Goal: Task Accomplishment & Management: Use online tool/utility

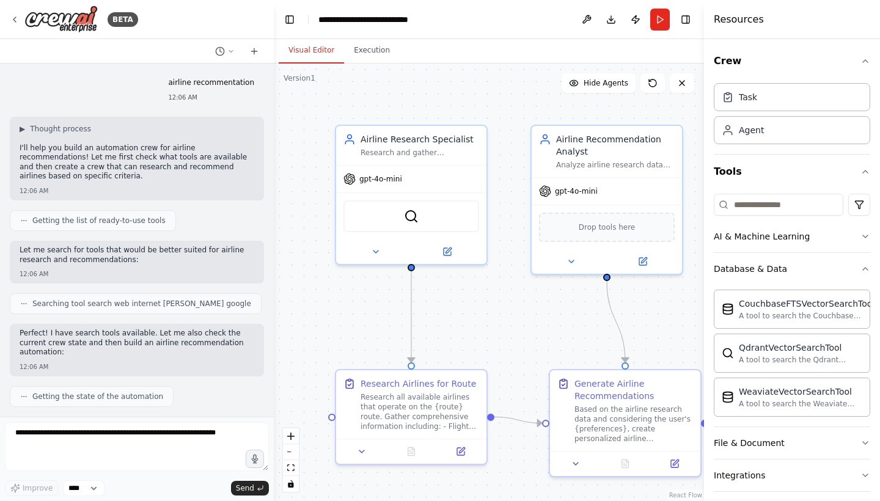
scroll to position [816, 0]
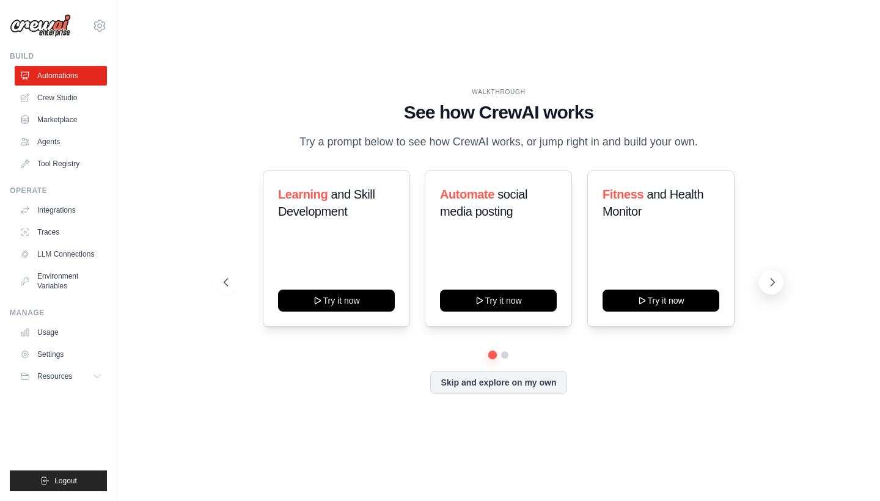
click at [771, 284] on icon at bounding box center [772, 282] width 12 height 12
click at [771, 283] on icon at bounding box center [772, 282] width 12 height 12
click at [550, 382] on button "Skip and explore on my own" at bounding box center [498, 381] width 136 height 23
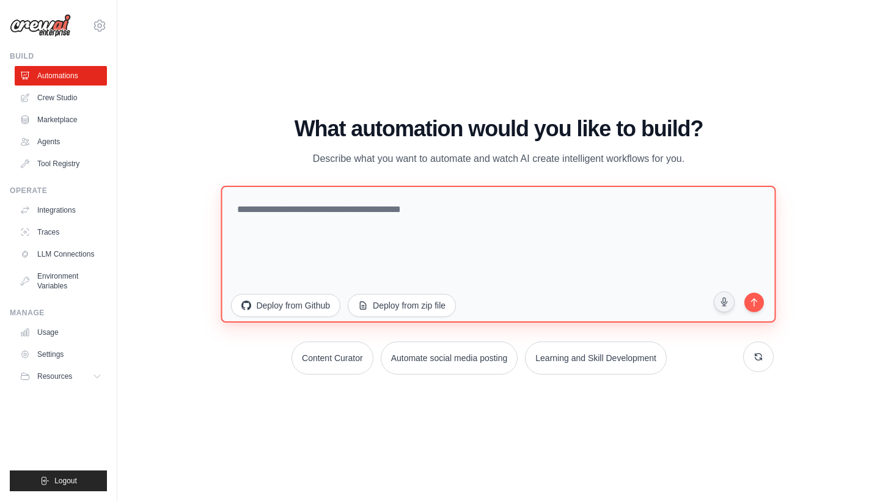
click at [389, 241] on textarea at bounding box center [498, 254] width 555 height 137
paste textarea "**********"
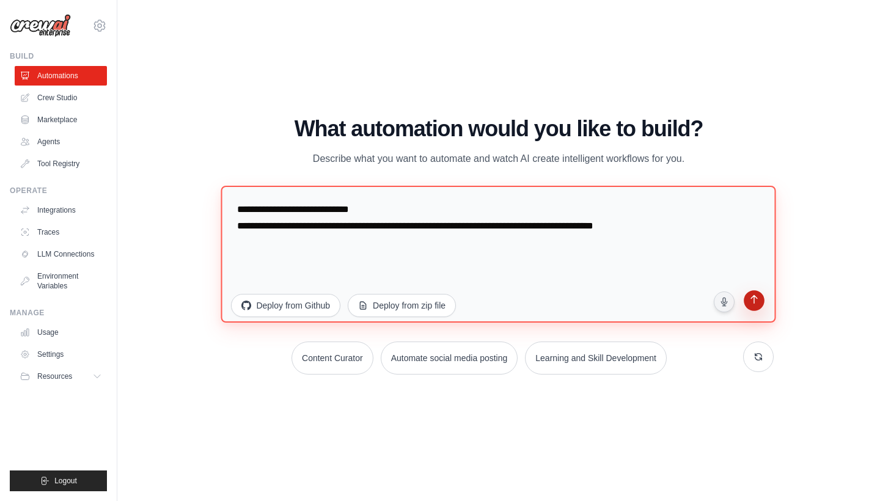
type textarea "**********"
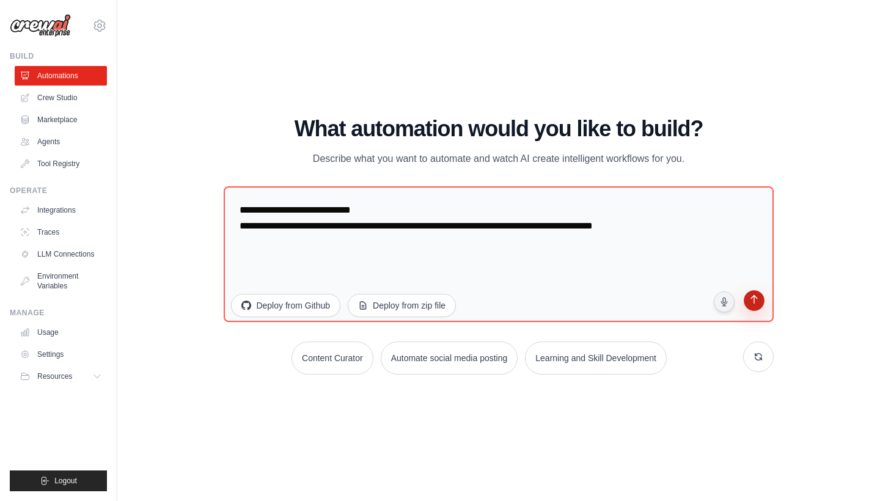
click at [756, 306] on icon "submit" at bounding box center [754, 301] width 12 height 12
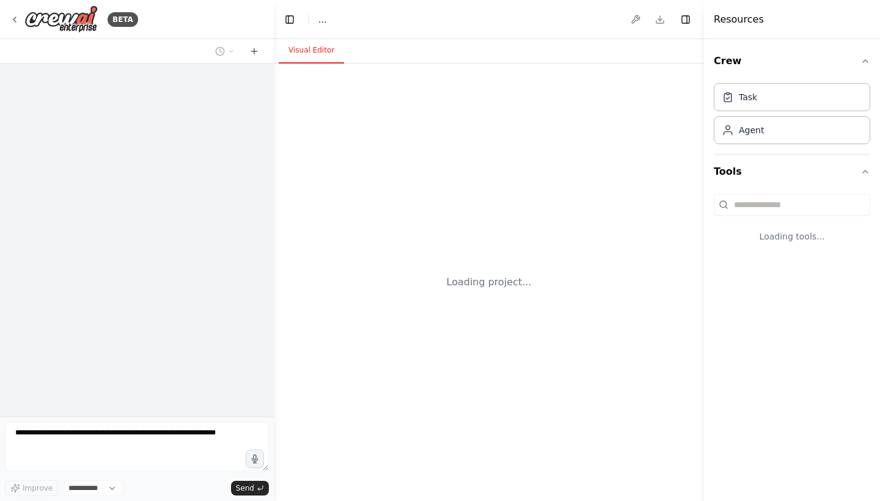
select select "****"
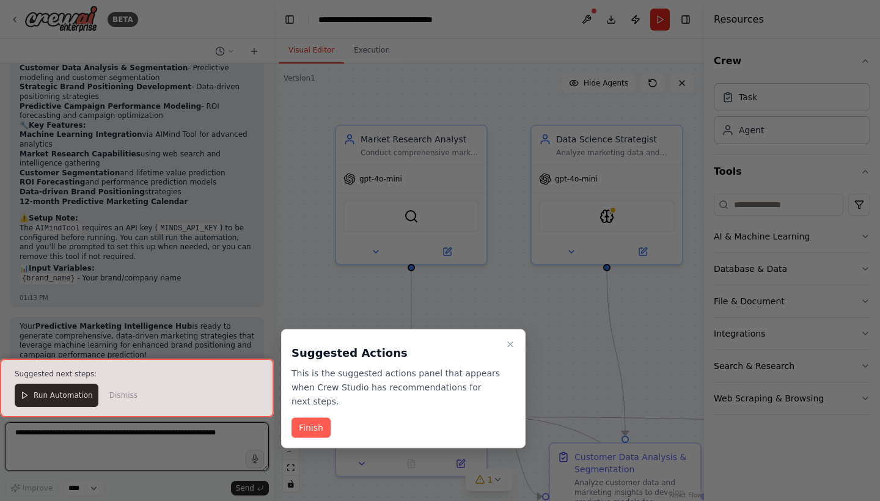
scroll to position [1203, 0]
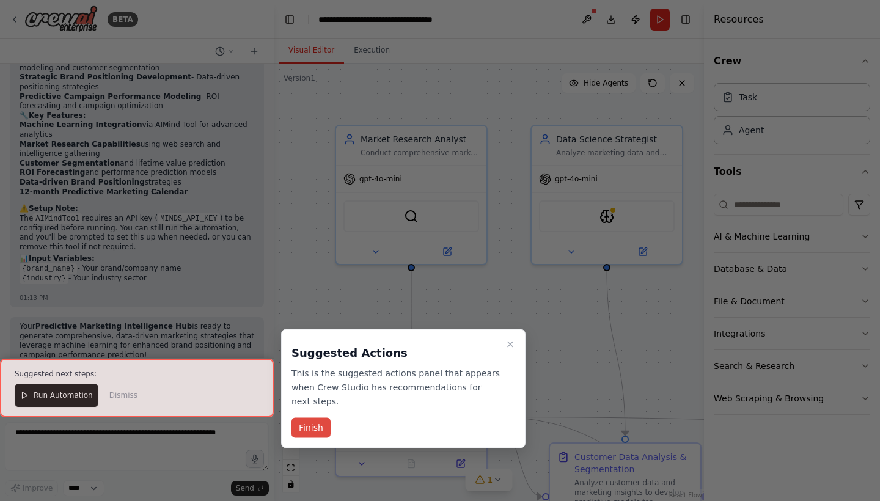
click at [303, 428] on button "Finish" at bounding box center [311, 428] width 39 height 20
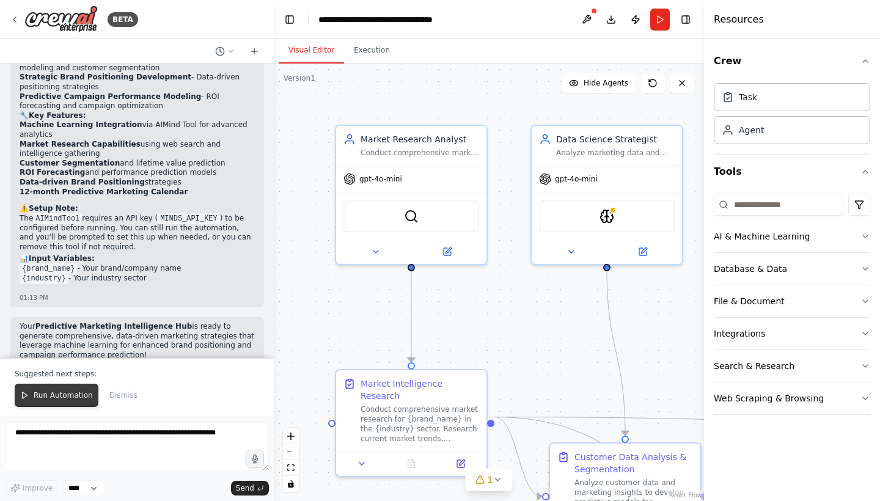
click at [65, 397] on span "Run Automation" at bounding box center [63, 396] width 59 height 10
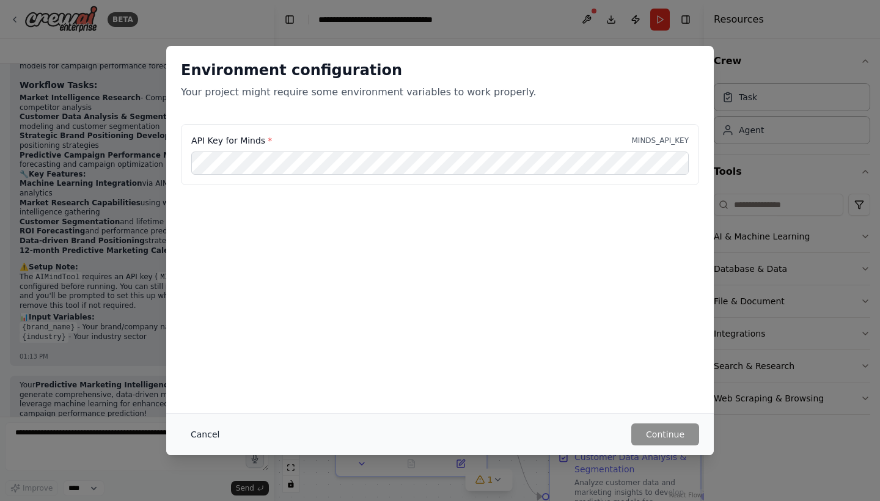
click at [200, 437] on button "Cancel" at bounding box center [205, 435] width 48 height 22
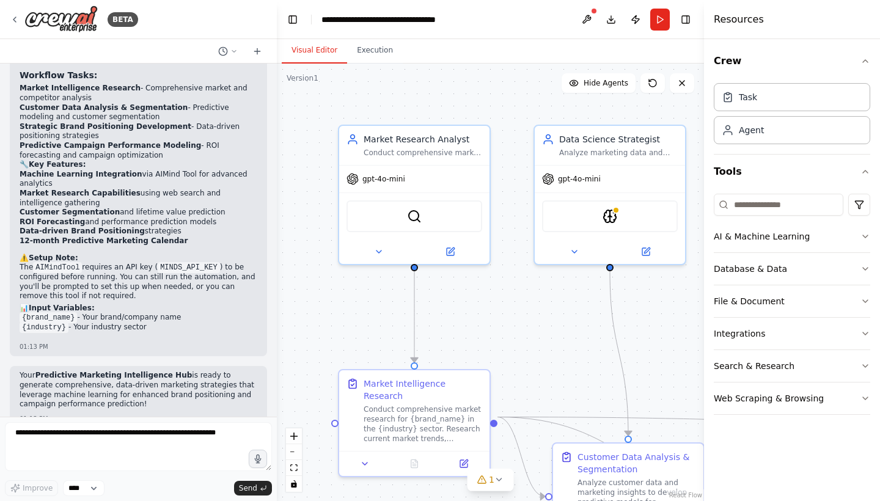
scroll to position [1134, 0]
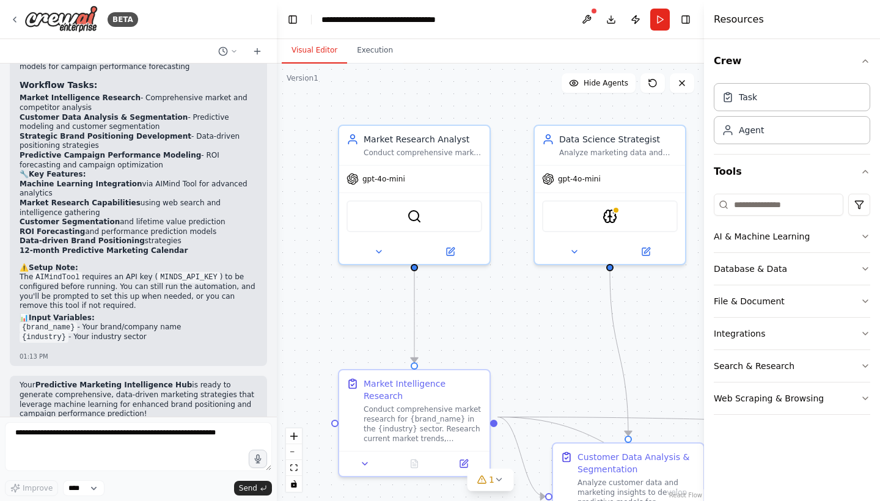
drag, startPoint x: 270, startPoint y: 367, endPoint x: 277, endPoint y: 359, distance: 10.9
click at [277, 359] on div "BETA Predictive Marketing Campaigns Leverage Machine Learning for data-driven, …" at bounding box center [440, 250] width 880 height 501
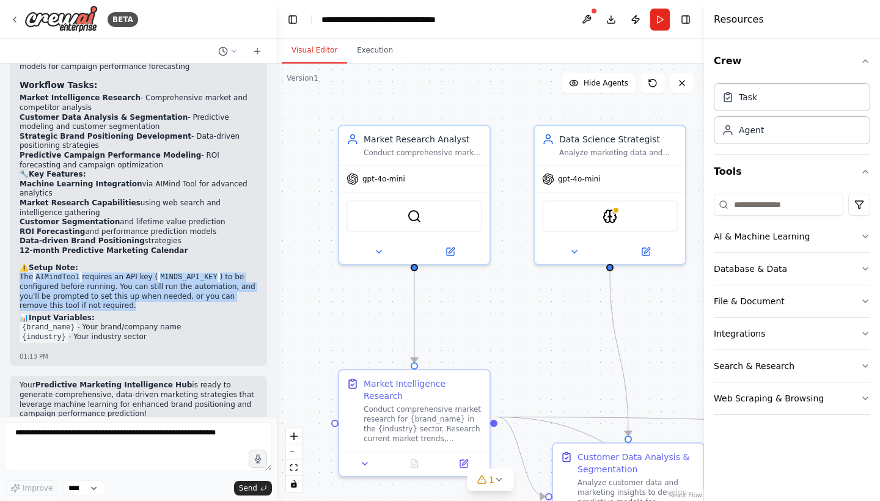
drag, startPoint x: 20, startPoint y: 249, endPoint x: 129, endPoint y: 282, distance: 113.7
click at [129, 282] on p "The AIMindTool requires an API key ( MINDS_API_KEY ) to be configured before ru…" at bounding box center [139, 292] width 238 height 39
copy p "The AIMindTool requires an API key ( MINDS_API_KEY ) to be configured before ru…"
